Goal: Information Seeking & Learning: Learn about a topic

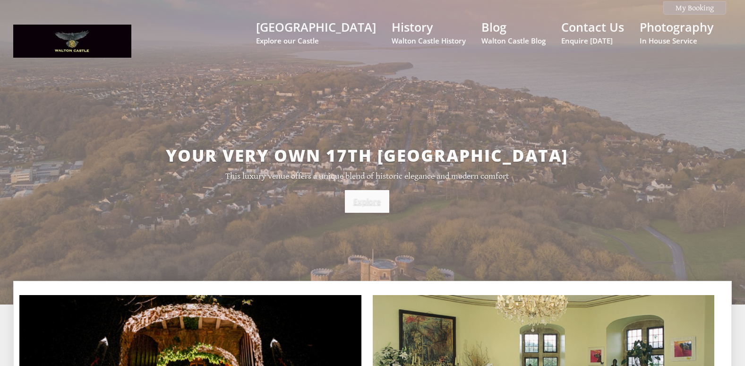
click at [357, 204] on link "Explore" at bounding box center [367, 201] width 44 height 23
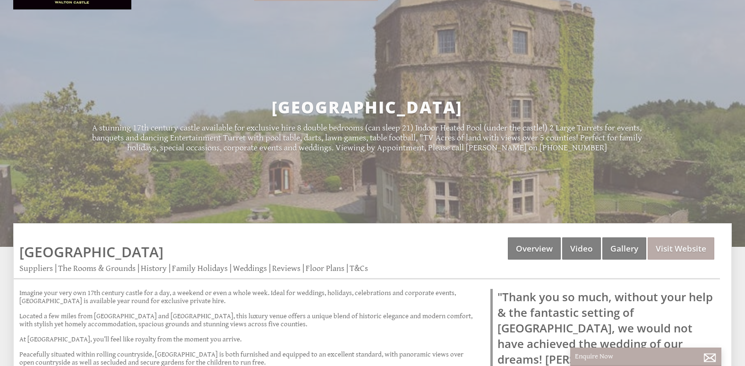
scroll to position [95, 0]
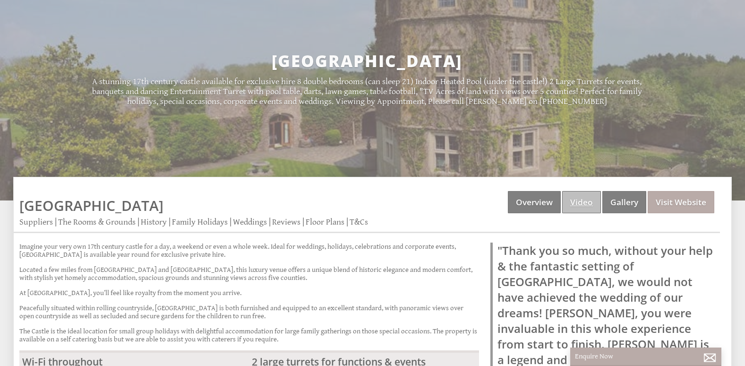
click at [580, 202] on link "Video" at bounding box center [582, 202] width 39 height 22
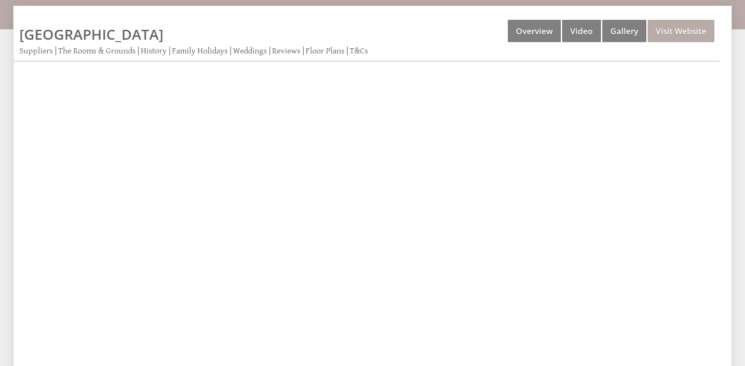
scroll to position [189, 0]
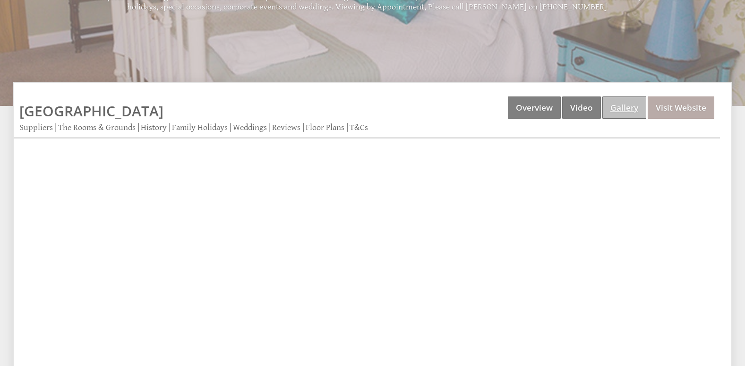
click at [618, 109] on link "Gallery" at bounding box center [625, 107] width 44 height 22
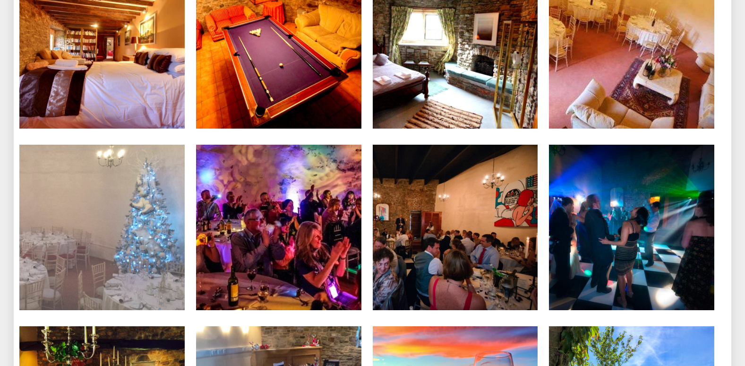
scroll to position [1985, 0]
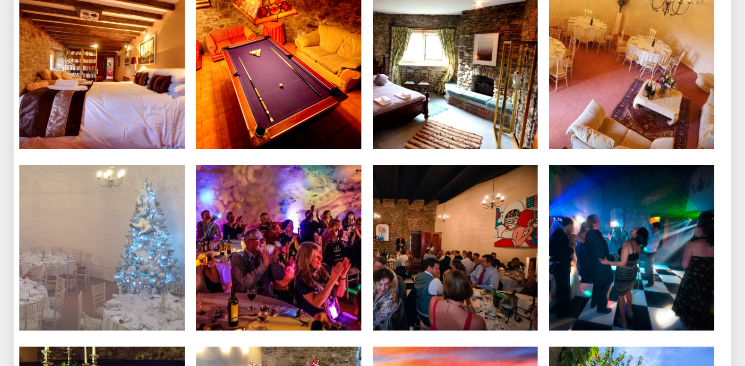
click at [111, 233] on img at bounding box center [101, 247] width 165 height 165
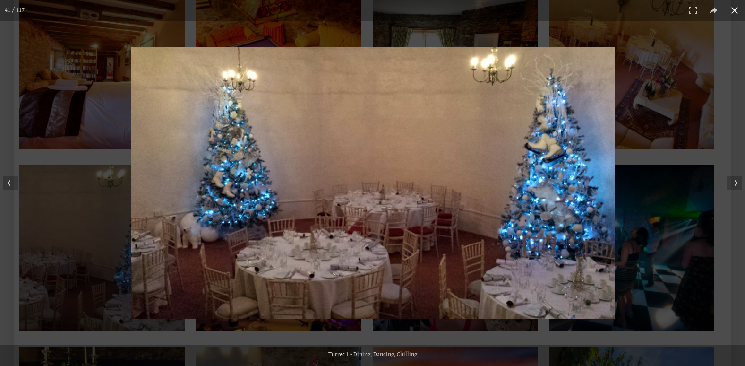
click at [736, 11] on button at bounding box center [735, 10] width 21 height 21
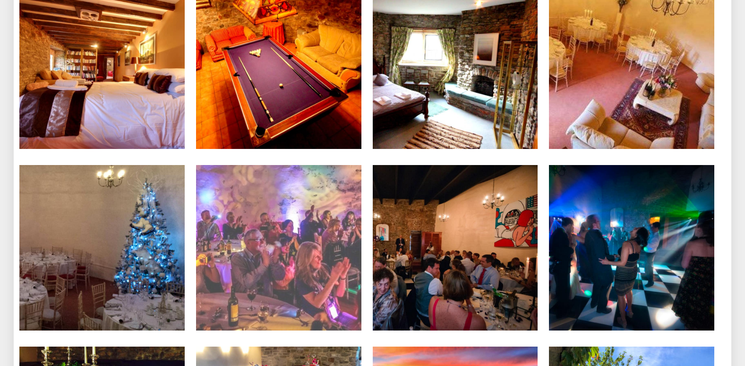
click at [291, 239] on img at bounding box center [278, 247] width 165 height 165
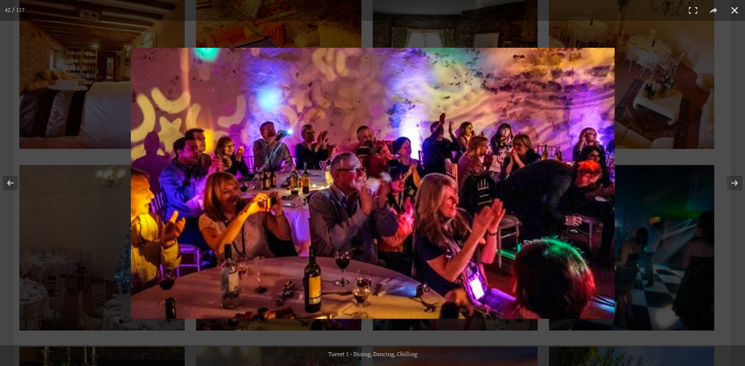
click at [733, 12] on button at bounding box center [735, 10] width 21 height 21
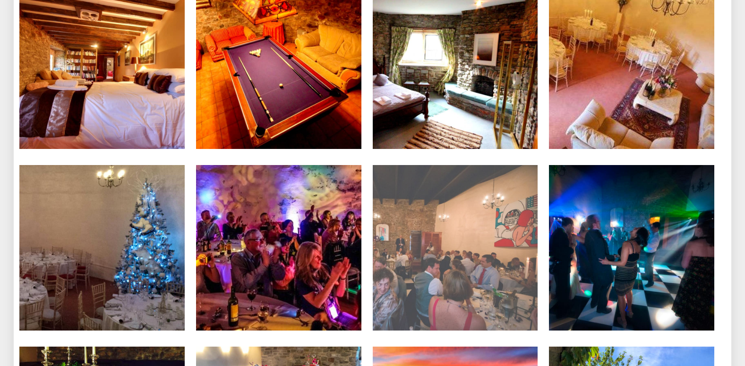
click at [471, 242] on img at bounding box center [455, 247] width 165 height 165
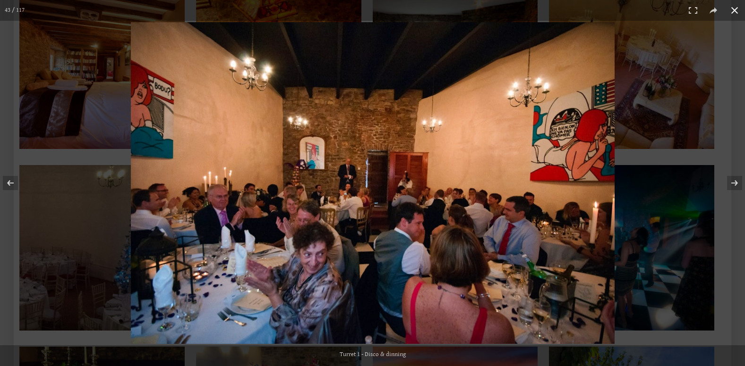
click at [735, 12] on button at bounding box center [735, 10] width 21 height 21
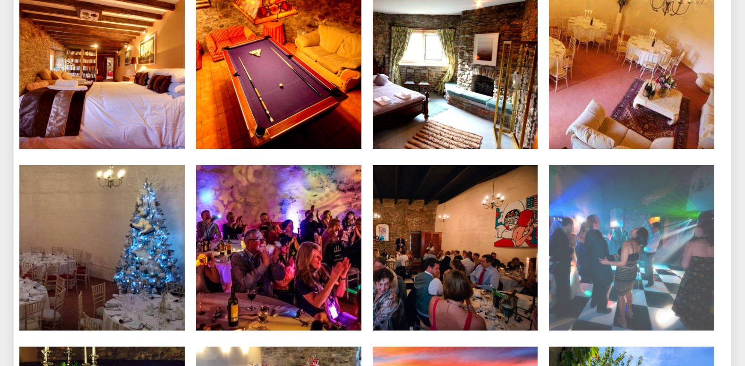
click at [609, 250] on img at bounding box center [631, 247] width 165 height 165
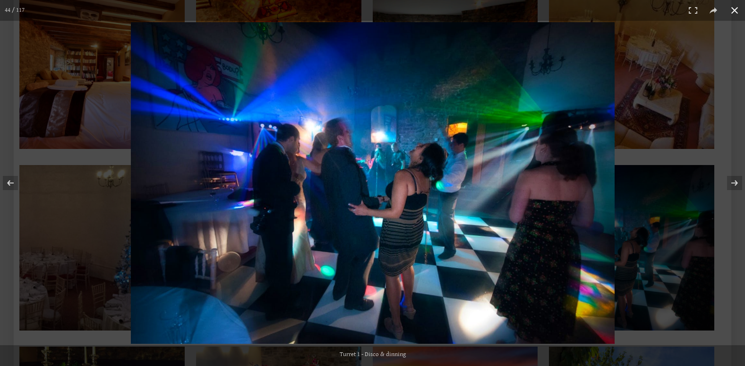
click at [732, 12] on button at bounding box center [735, 10] width 21 height 21
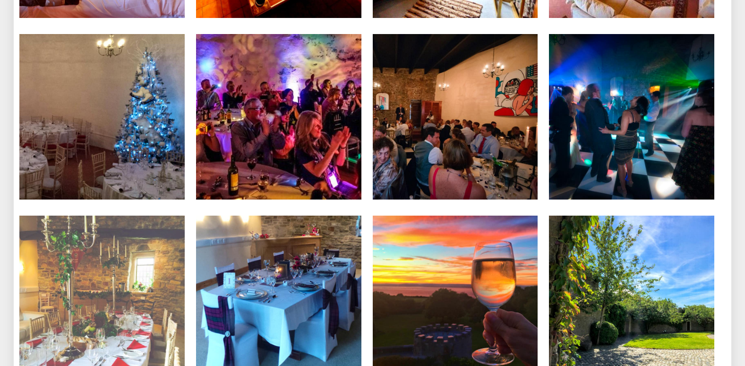
scroll to position [2174, 0]
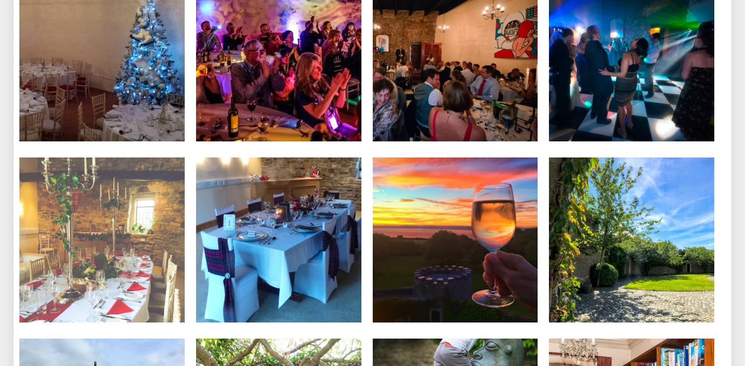
click at [122, 263] on img at bounding box center [101, 239] width 165 height 165
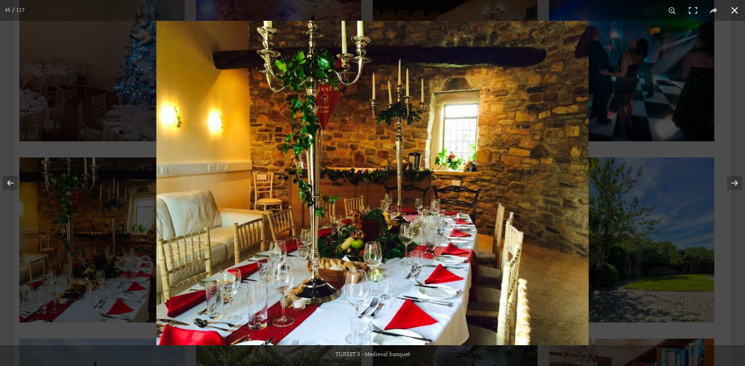
click at [739, 8] on button at bounding box center [735, 10] width 21 height 21
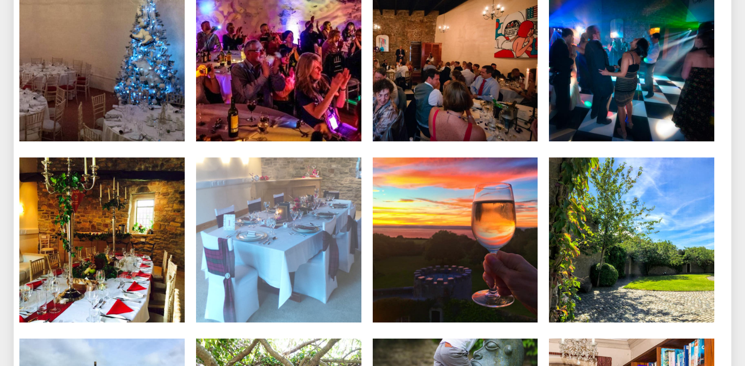
click at [317, 233] on img at bounding box center [278, 239] width 165 height 165
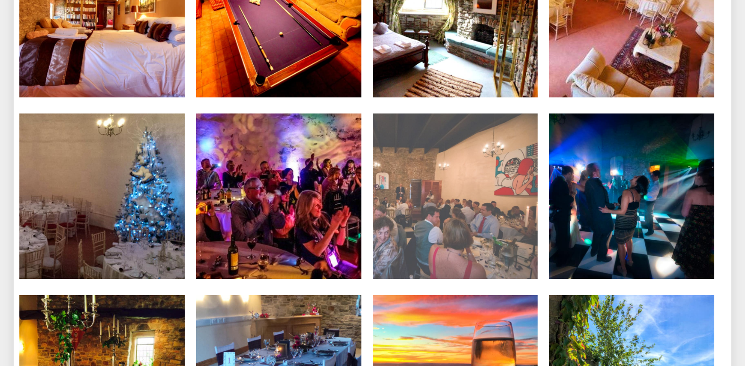
scroll to position [2033, 0]
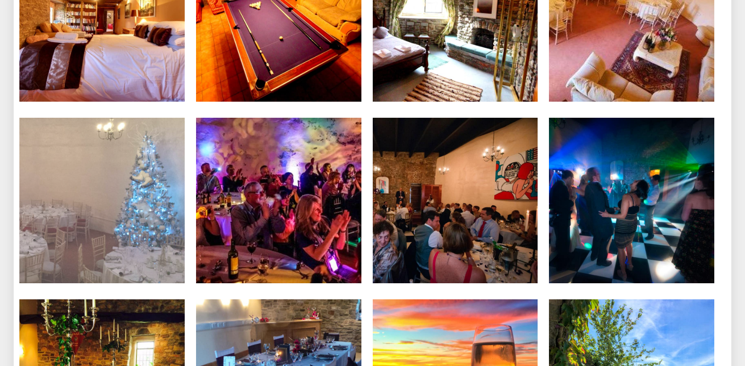
click at [134, 212] on img at bounding box center [101, 200] width 165 height 165
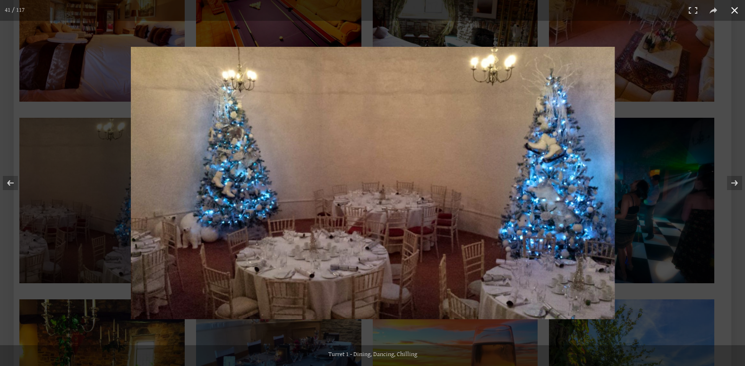
click at [735, 13] on button at bounding box center [735, 10] width 21 height 21
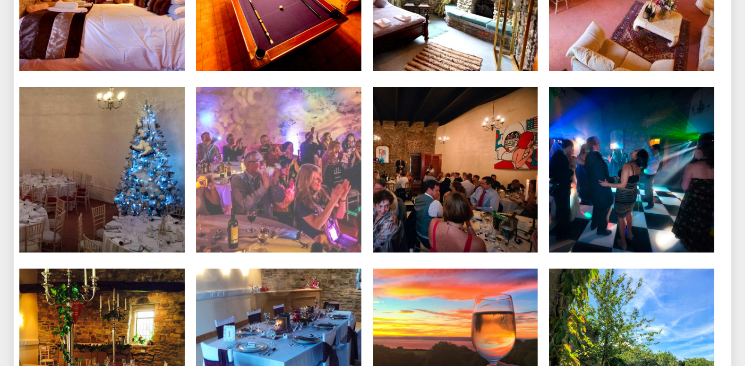
scroll to position [2080, 0]
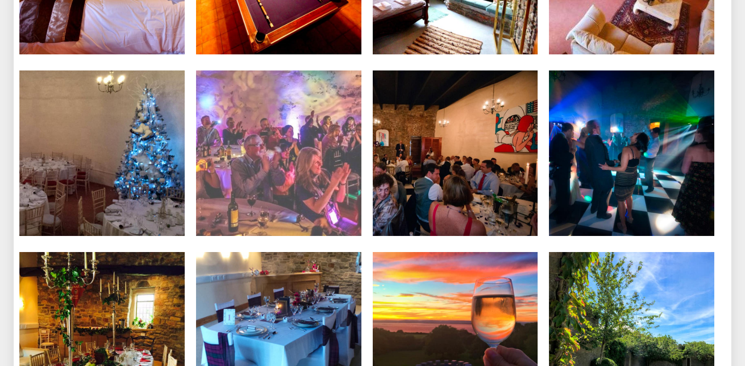
click at [312, 172] on img at bounding box center [278, 152] width 165 height 165
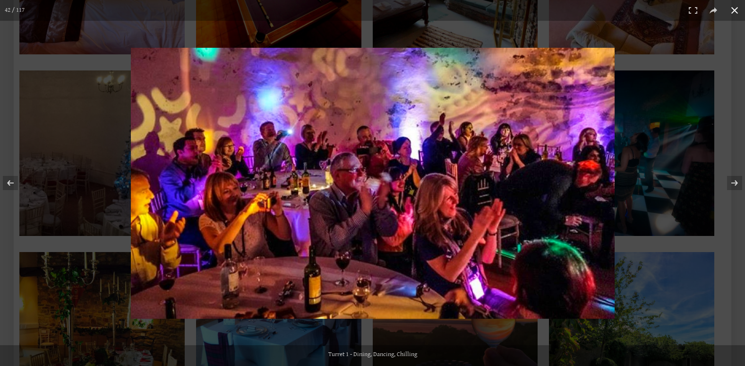
click at [735, 11] on button at bounding box center [735, 10] width 21 height 21
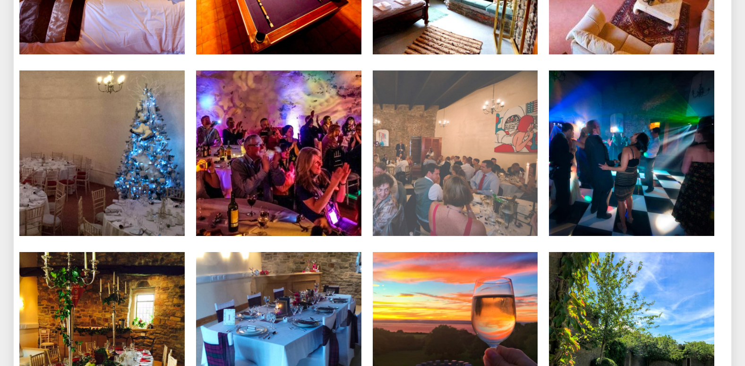
click at [473, 162] on img at bounding box center [455, 152] width 165 height 165
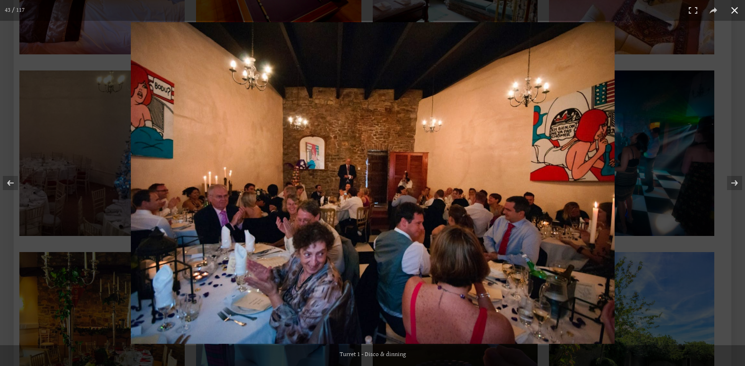
click at [733, 10] on button at bounding box center [735, 10] width 21 height 21
